Goal: Information Seeking & Learning: Check status

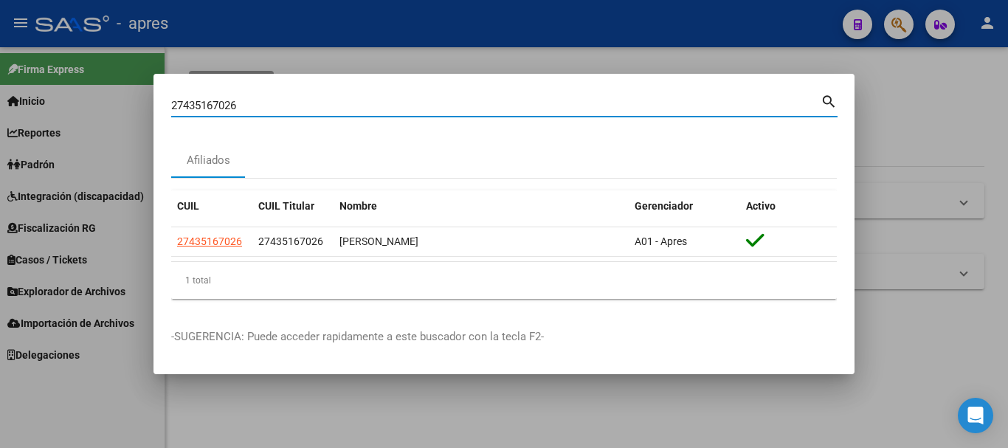
drag, startPoint x: 471, startPoint y: 108, endPoint x: 0, endPoint y: 114, distance: 470.7
click at [0, 112] on div "27435167026 Buscar (apellido, dni, cuil, nro traspaso, cuit, obra social) searc…" at bounding box center [504, 224] width 1008 height 448
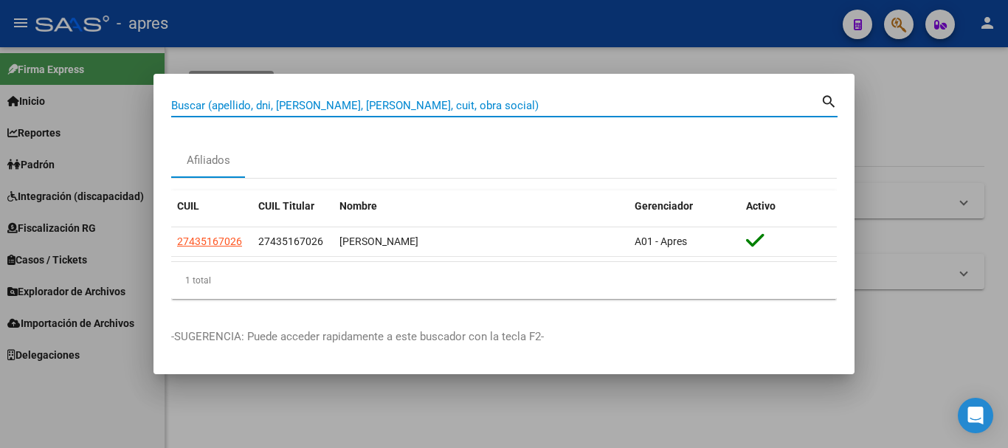
paste input "20408571635"
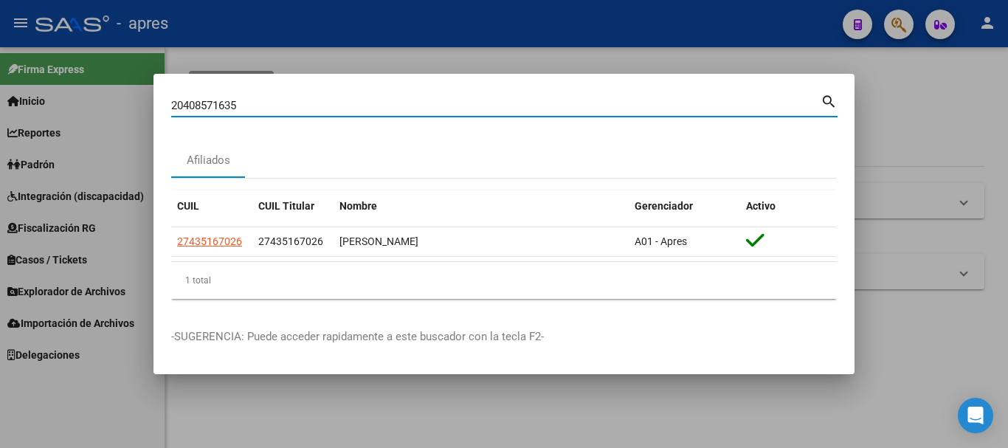
type input "20408571635"
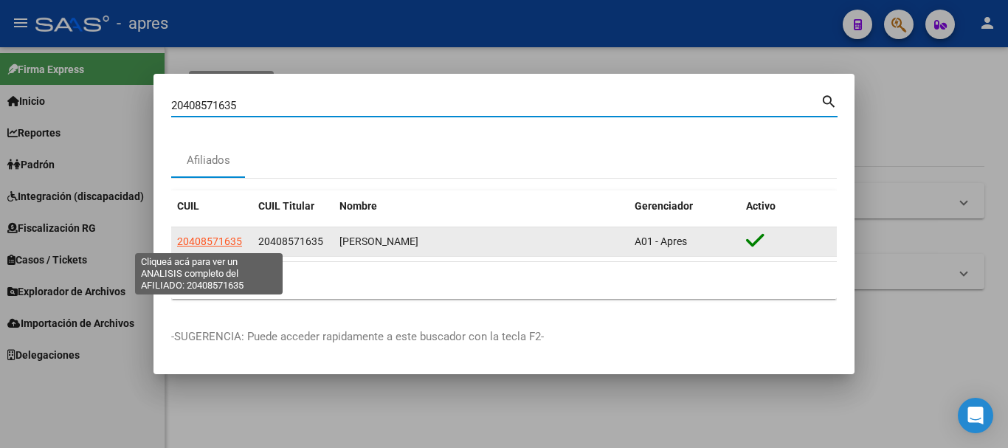
click at [208, 239] on span "20408571635" at bounding box center [209, 241] width 65 height 12
type textarea "20408571635"
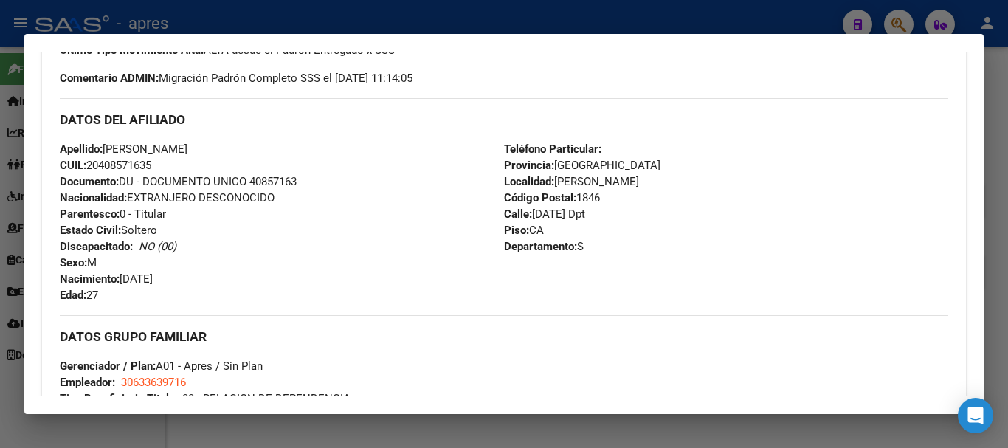
scroll to position [775, 0]
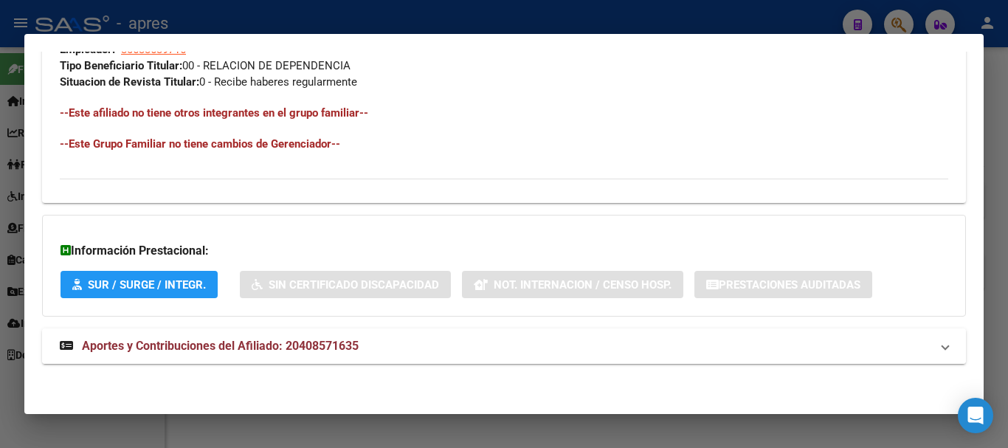
click at [464, 344] on mat-panel-title "Aportes y Contribuciones del Afiliado: 20408571635" at bounding box center [495, 346] width 870 height 18
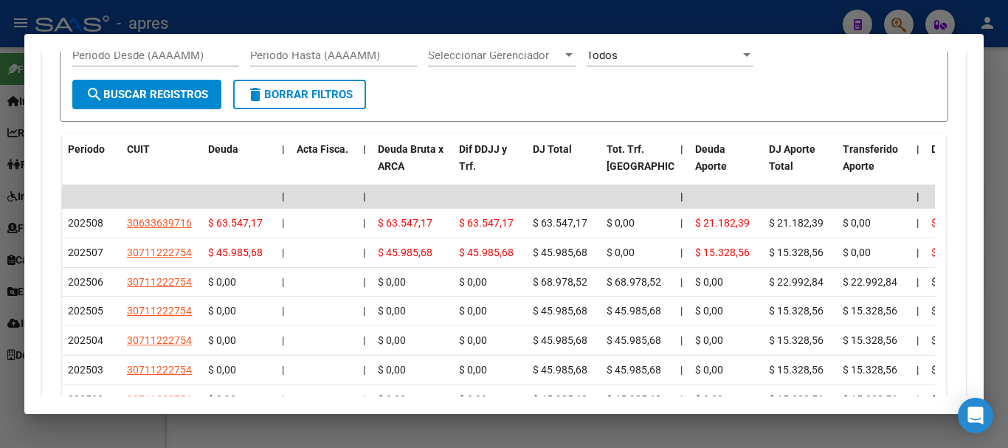
scroll to position [1441, 0]
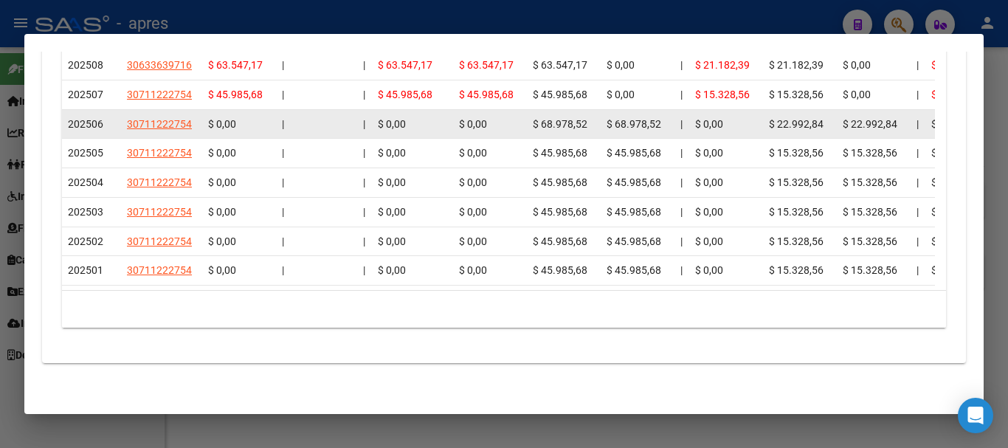
click at [322, 116] on div at bounding box center [324, 124] width 55 height 17
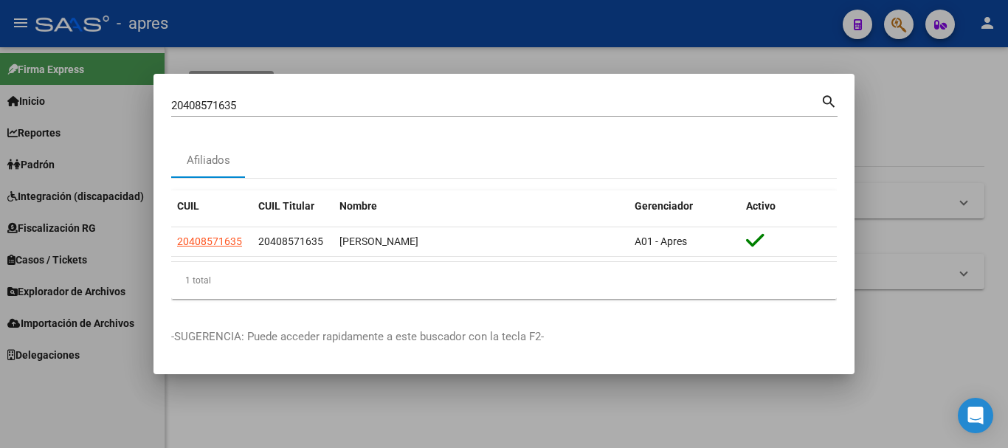
click at [657, 103] on input "20408571635" at bounding box center [495, 105] width 649 height 13
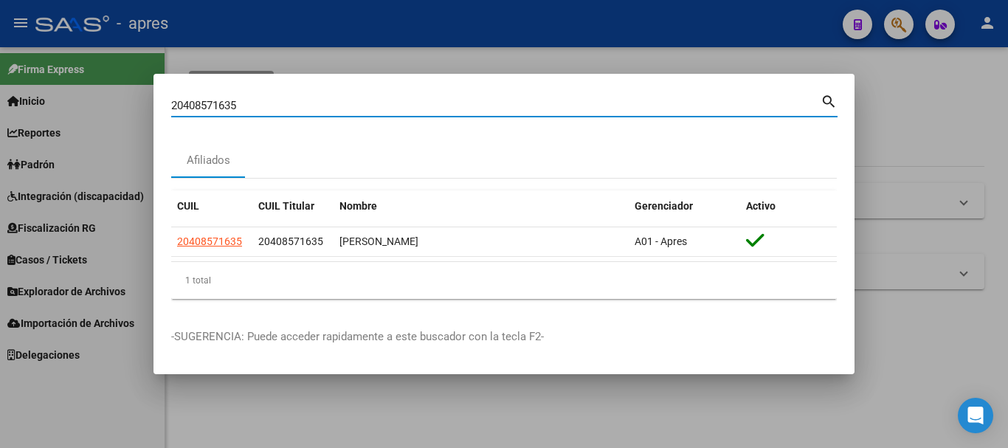
drag, startPoint x: 657, startPoint y: 103, endPoint x: 132, endPoint y: 164, distance: 528.0
click at [132, 164] on div "20408571635 Buscar (apellido, dni, cuil, nro traspaso, cuit, obra social) searc…" at bounding box center [504, 224] width 1008 height 448
paste input "7396547371"
type input "27396547371"
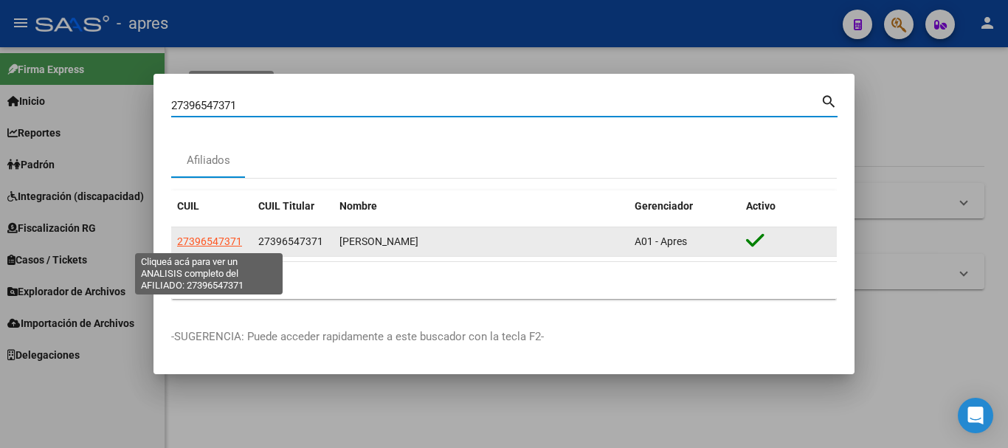
click at [230, 237] on span "27396547371" at bounding box center [209, 241] width 65 height 12
type textarea "27396547371"
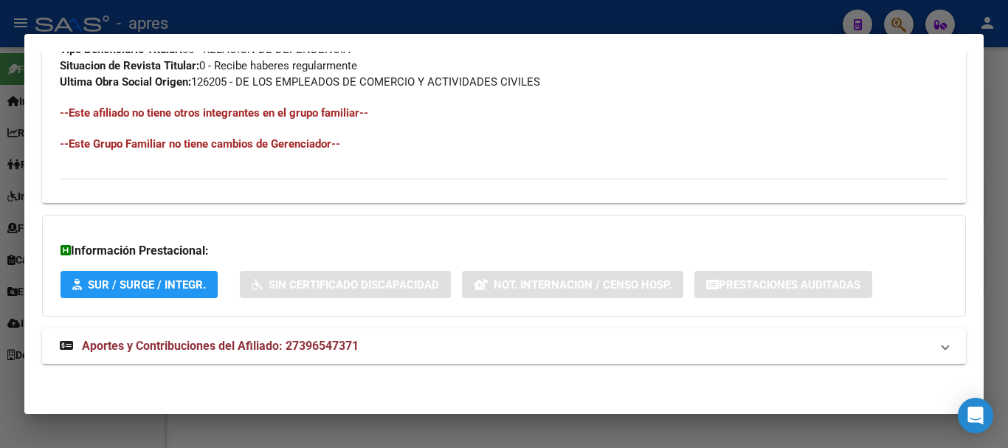
click at [244, 342] on span "Aportes y Contribuciones del Afiliado: 27396547371" at bounding box center [220, 346] width 277 height 14
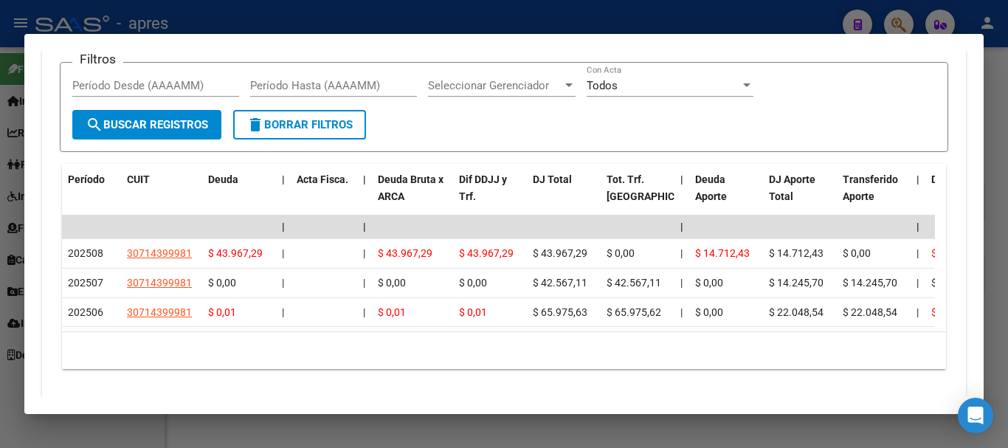
scroll to position [1311, 0]
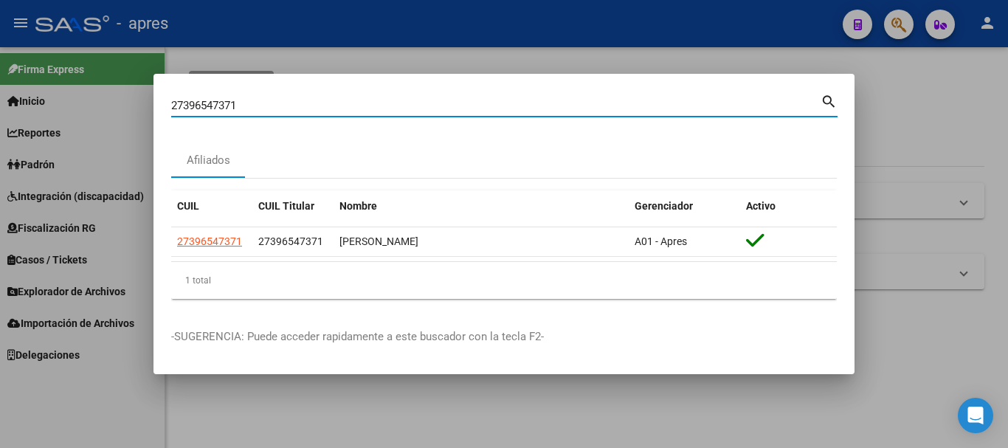
drag, startPoint x: 397, startPoint y: 109, endPoint x: 18, endPoint y: 75, distance: 379.9
click at [18, 75] on div "27396547371 Buscar (apellido, dni, cuil, nro traspaso, cuit, obra social) searc…" at bounding box center [504, 224] width 1008 height 448
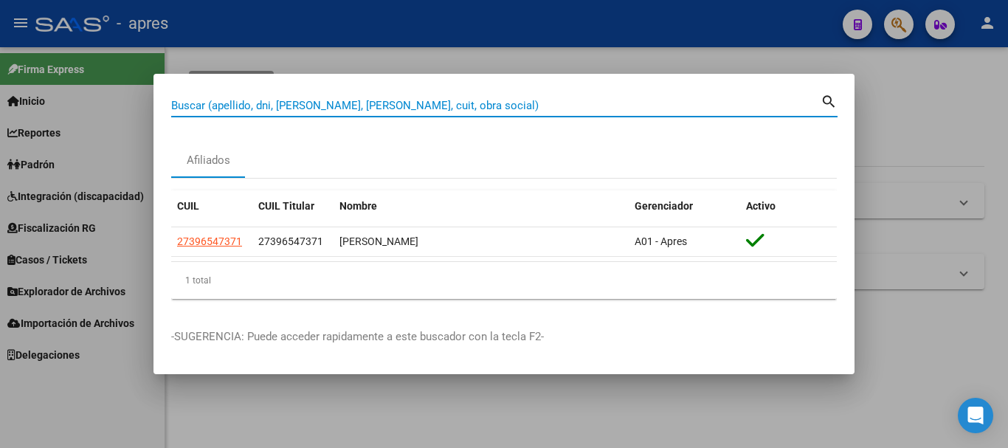
paste input "20413978190"
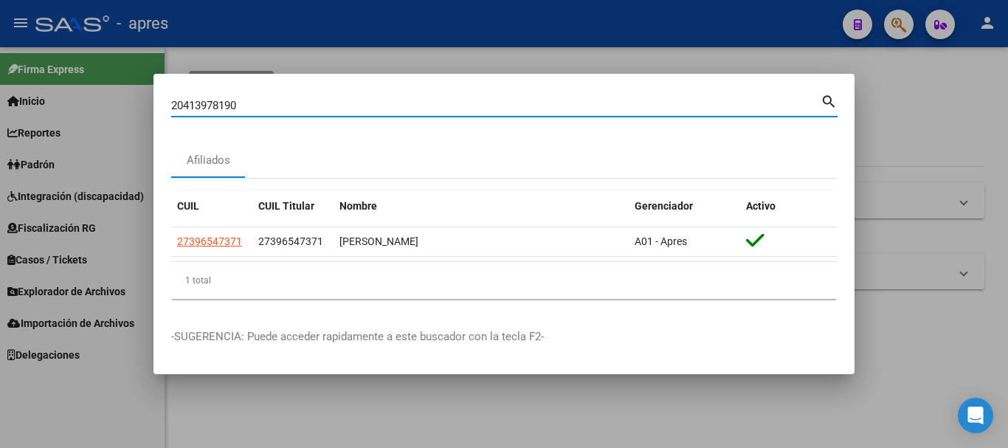
type input "20413978190"
